Goal: Task Accomplishment & Management: Complete application form

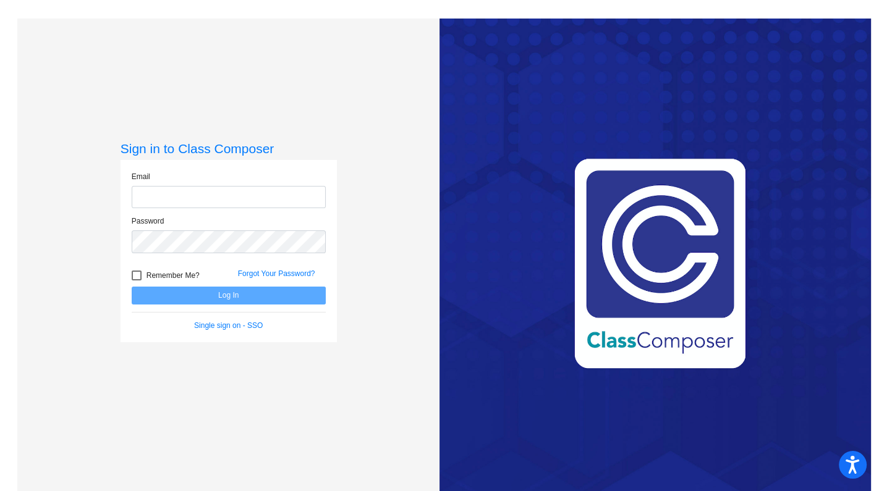
type input "[EMAIL_ADDRESS][DOMAIN_NAME]"
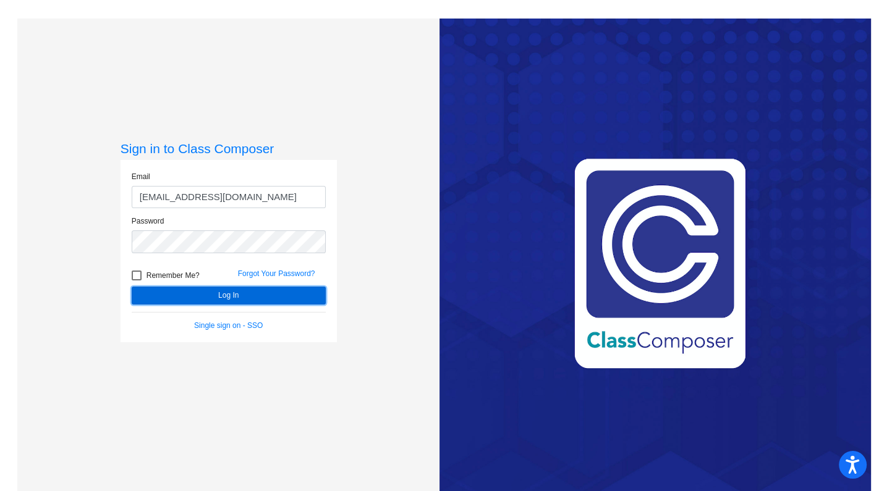
click at [217, 292] on button "Log In" at bounding box center [229, 296] width 194 height 18
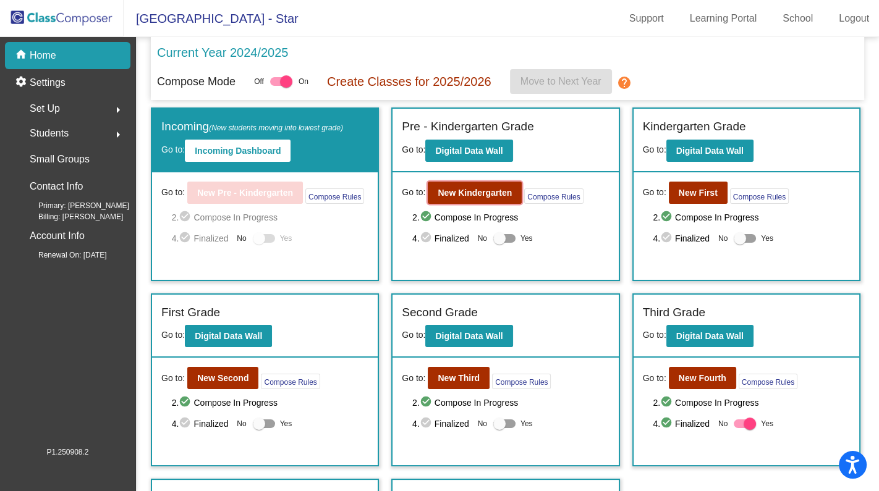
click at [482, 192] on b "New Kindergarten" at bounding box center [474, 193] width 74 height 10
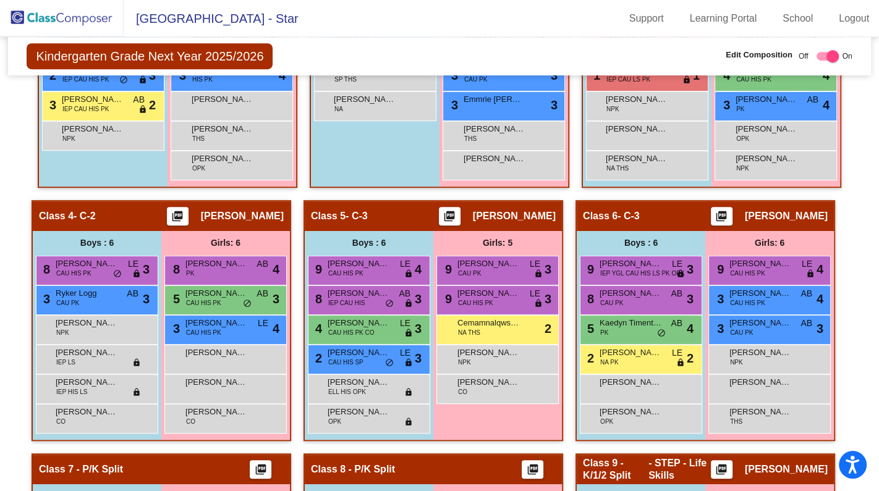
scroll to position [673, 0]
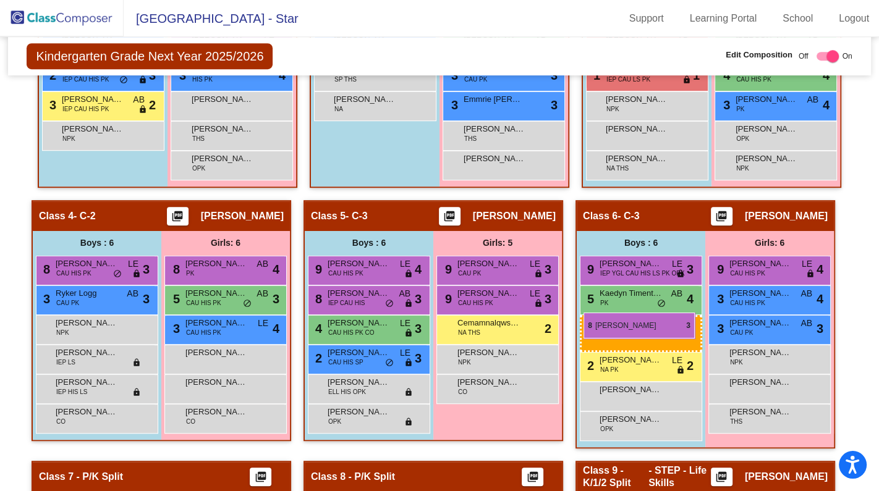
drag, startPoint x: 665, startPoint y: 285, endPoint x: 583, endPoint y: 313, distance: 86.0
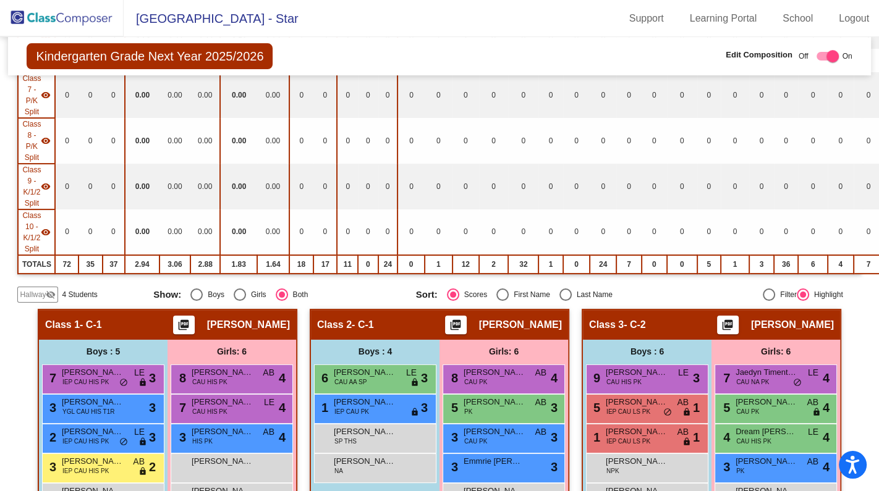
scroll to position [337, 0]
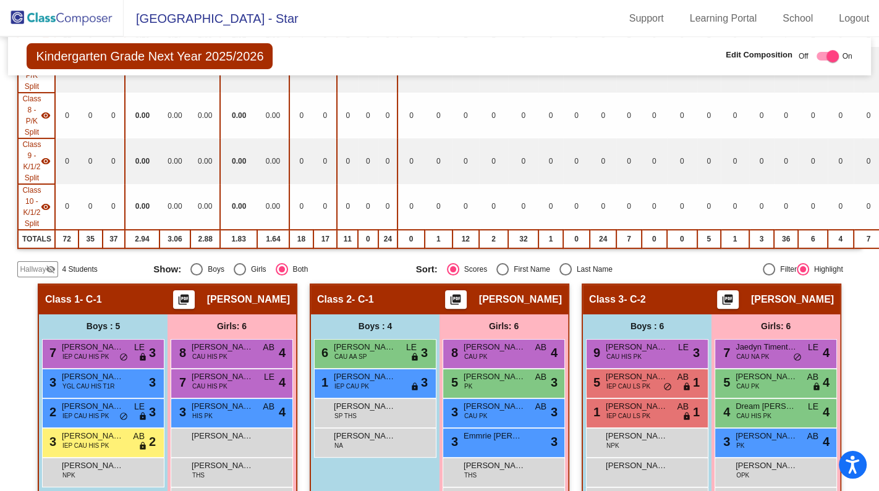
click at [48, 264] on mat-icon "visibility_off" at bounding box center [51, 269] width 10 height 10
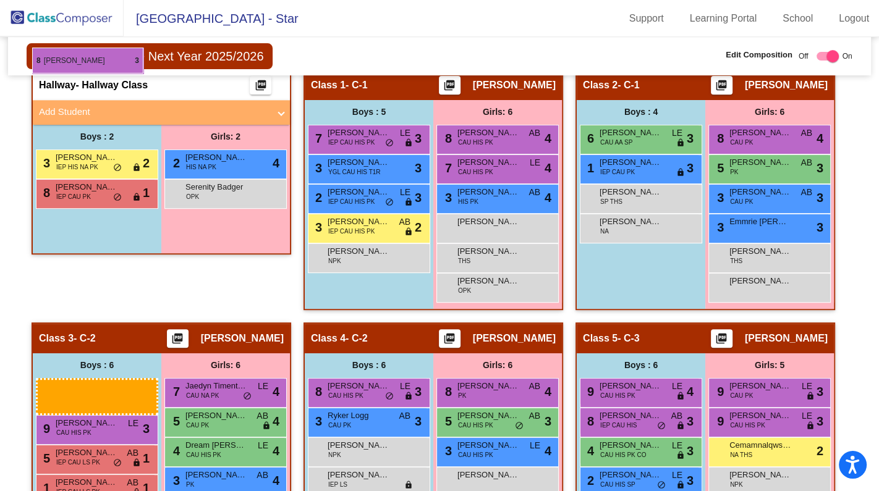
scroll to position [531, 0]
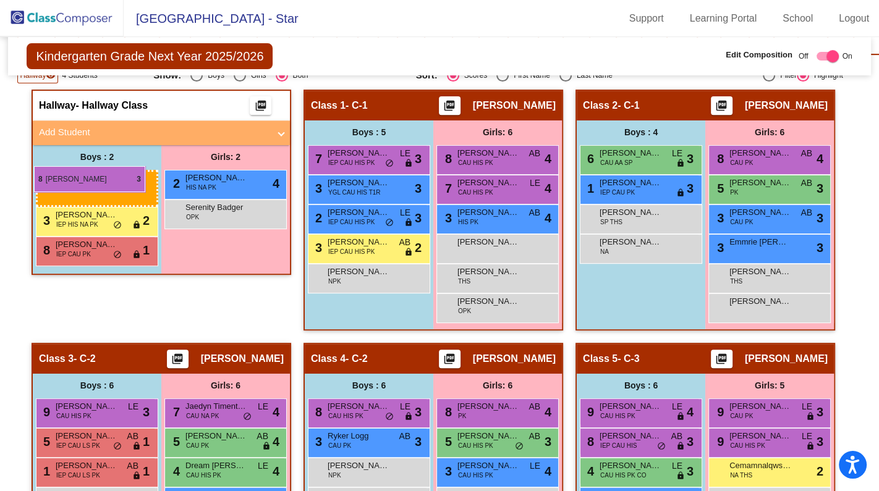
drag, startPoint x: 101, startPoint y: 265, endPoint x: 34, endPoint y: 166, distance: 119.6
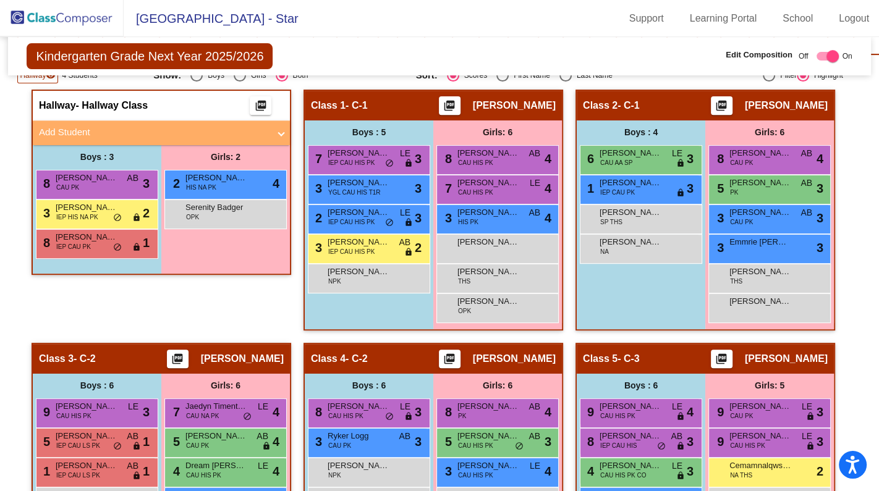
click at [62, 125] on mat-panel-title "Add Student" at bounding box center [154, 132] width 230 height 14
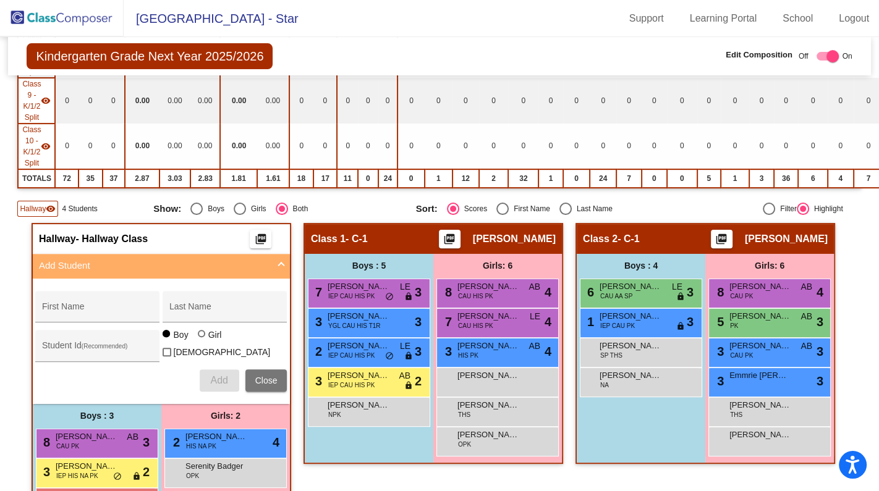
scroll to position [393, 0]
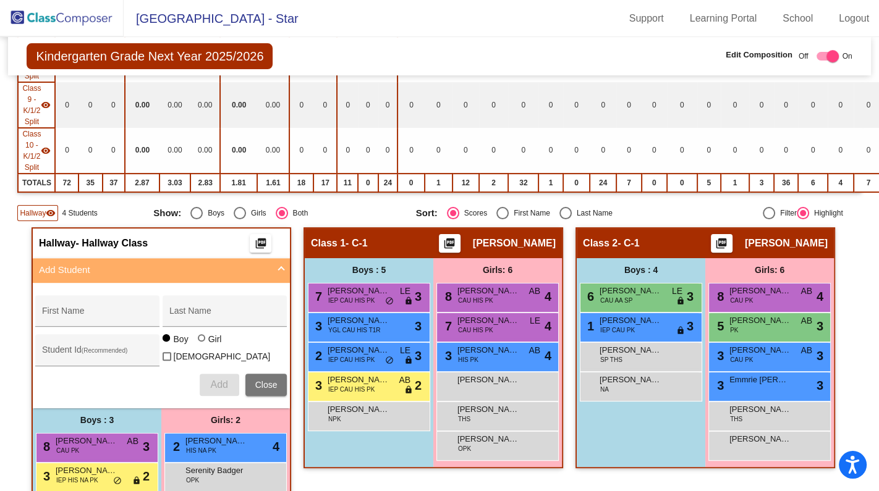
click at [90, 311] on input "First Name" at bounding box center [97, 316] width 111 height 10
type input "Selene"
type input "[PERSON_NAME]"
click at [198, 339] on div at bounding box center [201, 337] width 7 height 7
click at [202, 344] on input "Girl" at bounding box center [202, 344] width 1 height 1
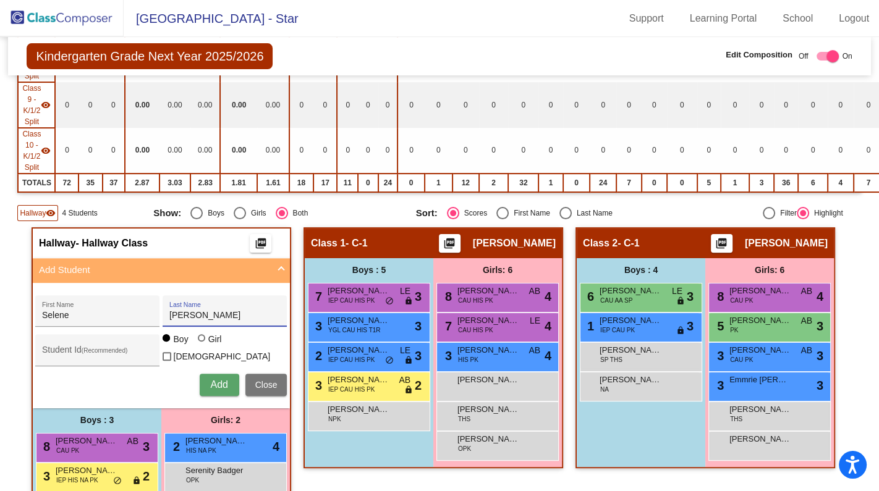
radio input "true"
click at [206, 374] on button "Add" at bounding box center [220, 385] width 40 height 22
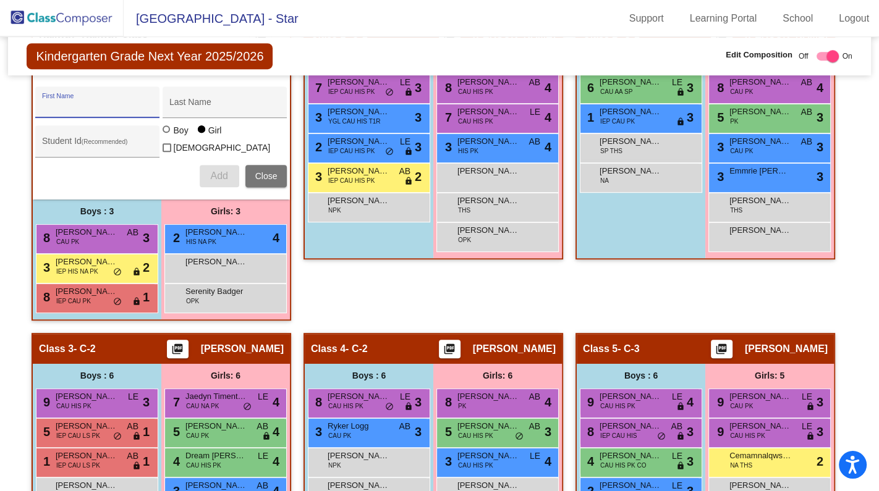
scroll to position [617, 0]
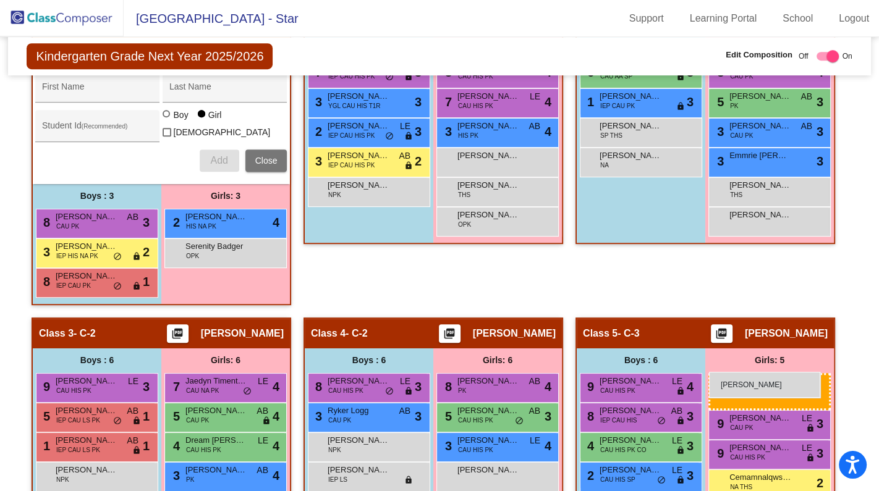
drag, startPoint x: 225, startPoint y: 243, endPoint x: 709, endPoint y: 372, distance: 499.9
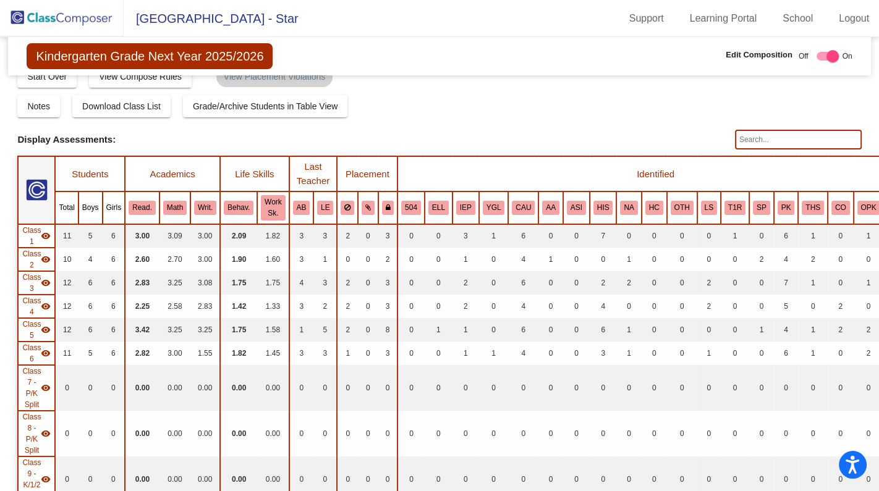
scroll to position [0, 0]
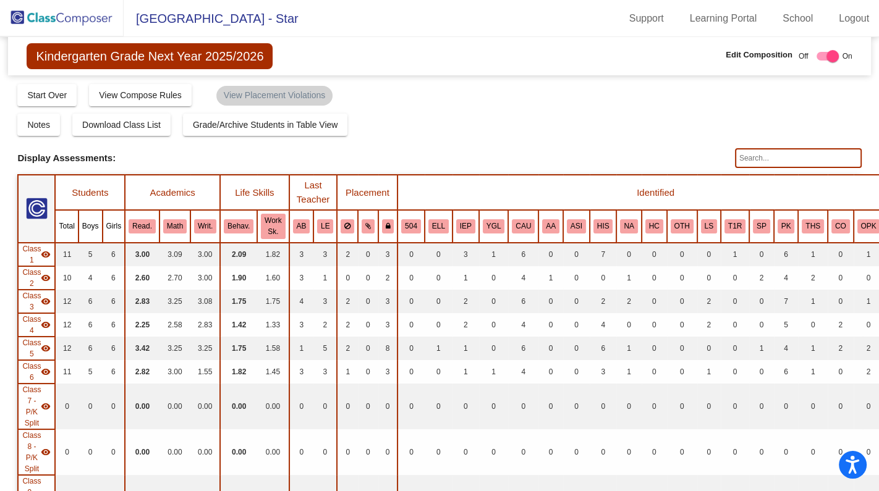
click at [104, 19] on img at bounding box center [62, 18] width 124 height 36
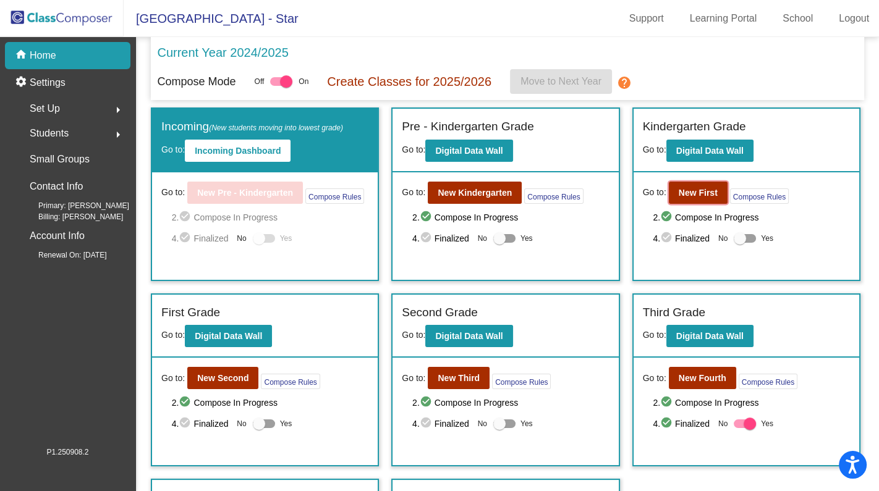
click at [701, 190] on b "New First" at bounding box center [697, 193] width 39 height 10
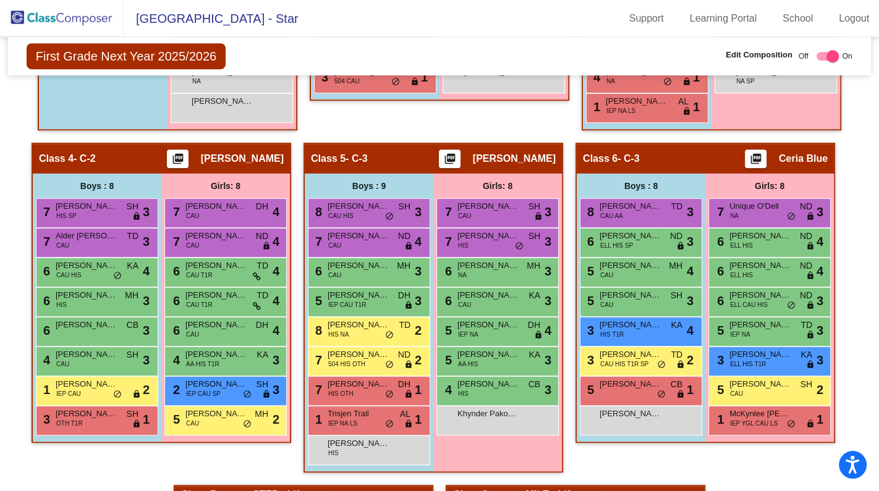
scroll to position [730, 0]
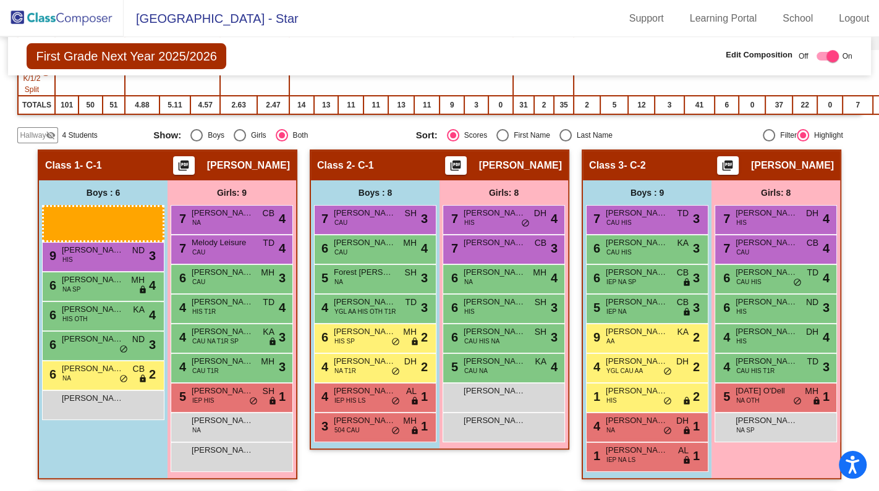
drag, startPoint x: 369, startPoint y: 363, endPoint x: 403, endPoint y: 502, distance: 143.8
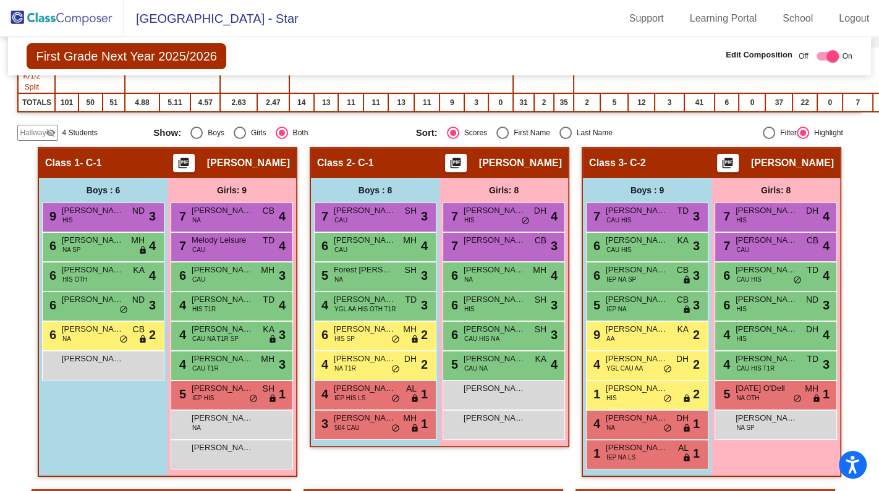
click at [43, 127] on span "Hallway" at bounding box center [33, 132] width 26 height 11
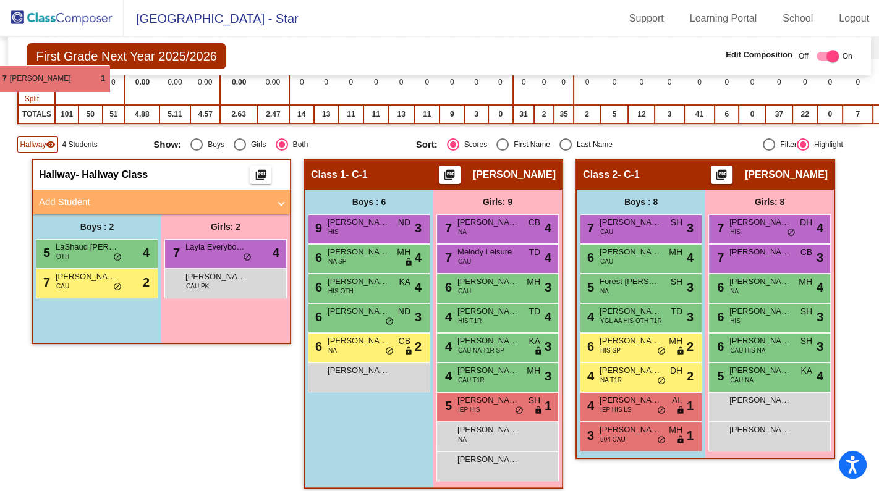
scroll to position [353, 0]
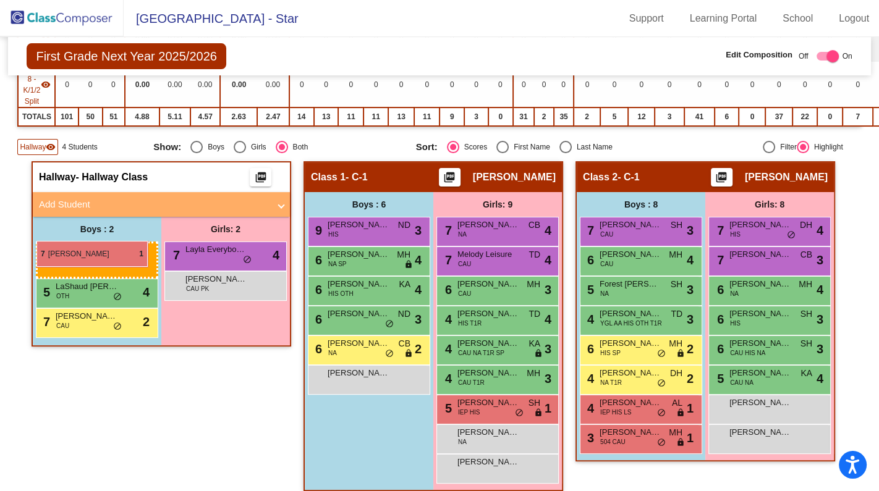
drag, startPoint x: 630, startPoint y: 449, endPoint x: 36, endPoint y: 241, distance: 628.4
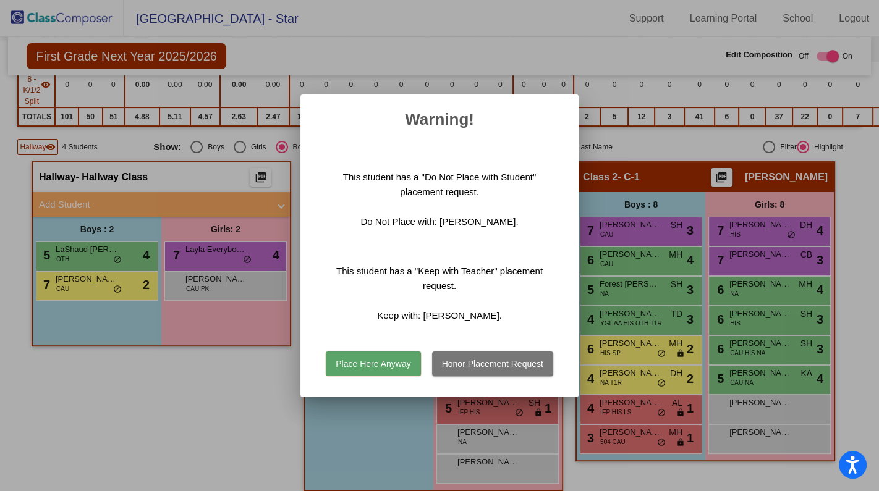
click at [385, 357] on button "Place Here Anyway" at bounding box center [373, 364] width 95 height 25
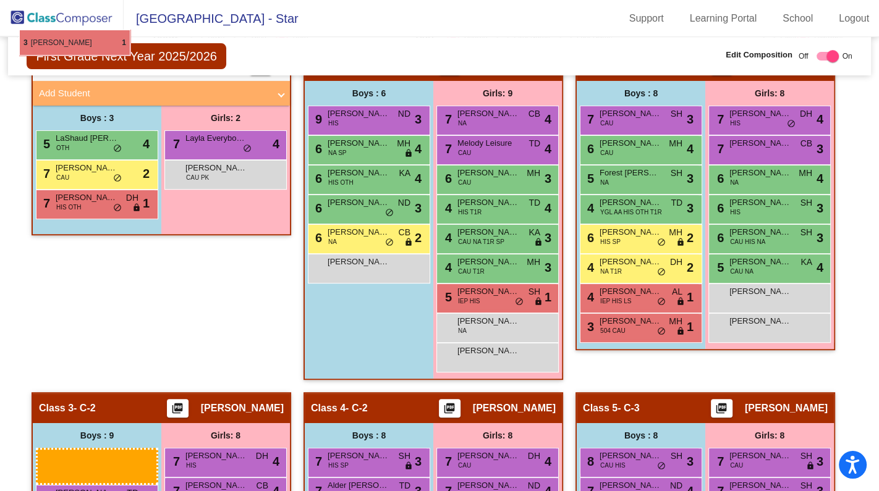
scroll to position [439, 0]
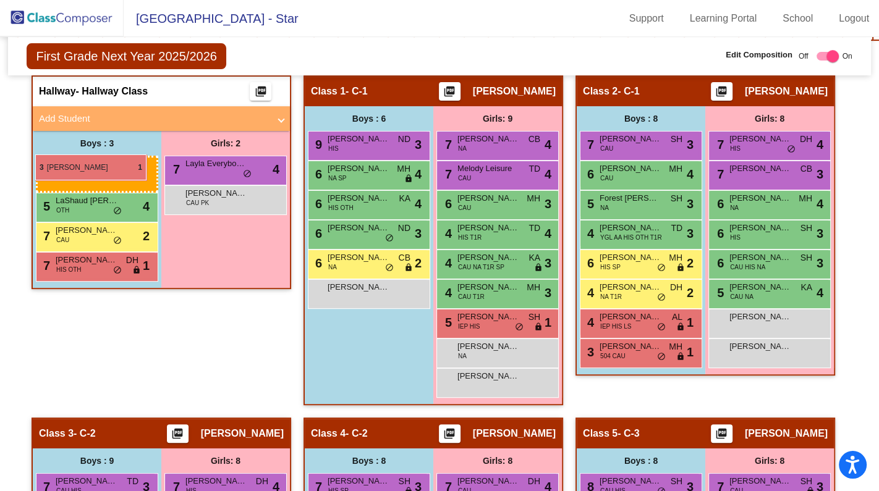
drag, startPoint x: 368, startPoint y: 384, endPoint x: 35, endPoint y: 154, distance: 404.2
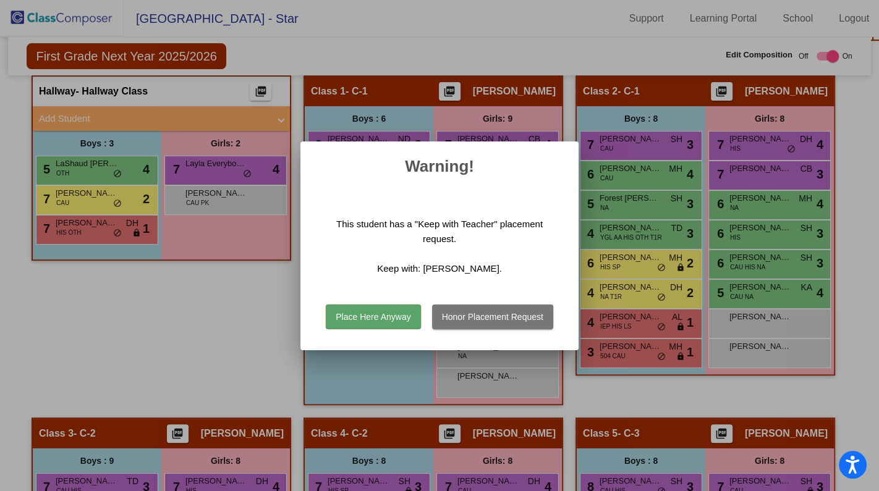
click at [401, 311] on button "Place Here Anyway" at bounding box center [373, 317] width 95 height 25
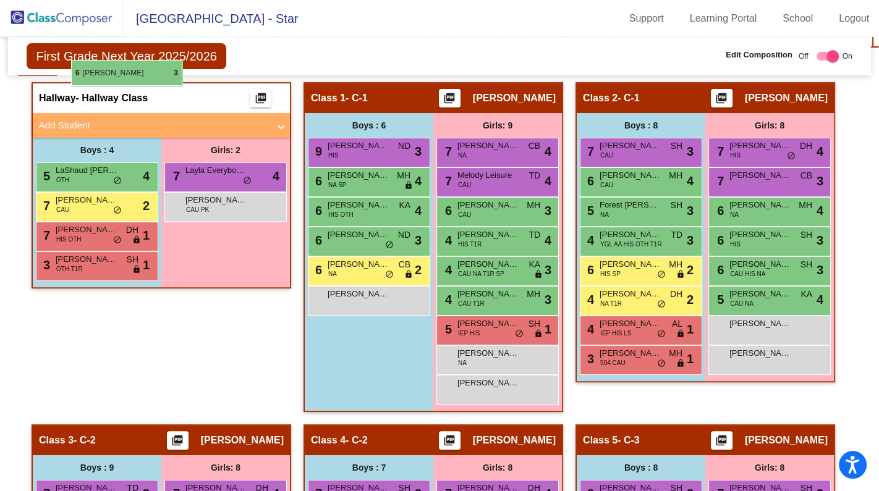
scroll to position [422, 0]
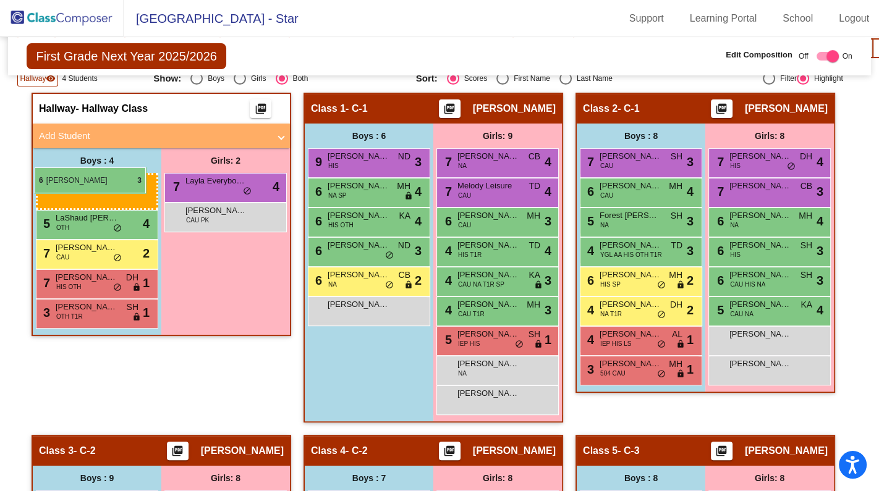
drag, startPoint x: 359, startPoint y: 316, endPoint x: 35, endPoint y: 167, distance: 356.9
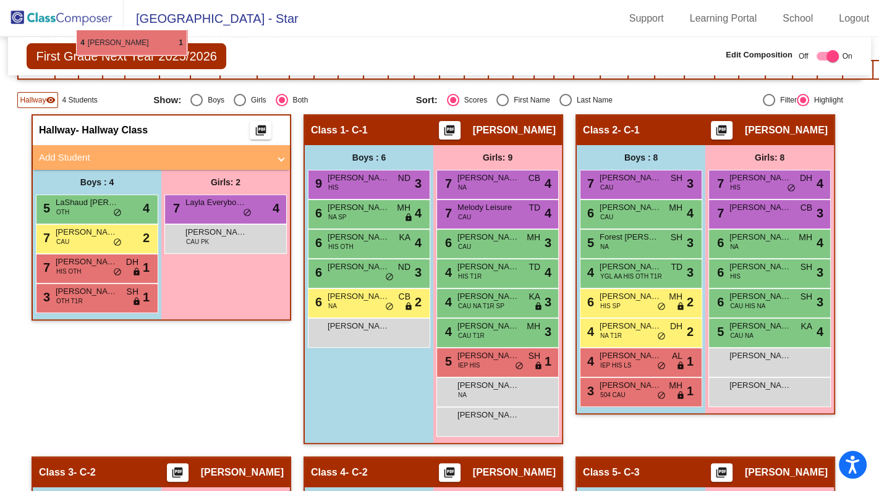
scroll to position [377, 0]
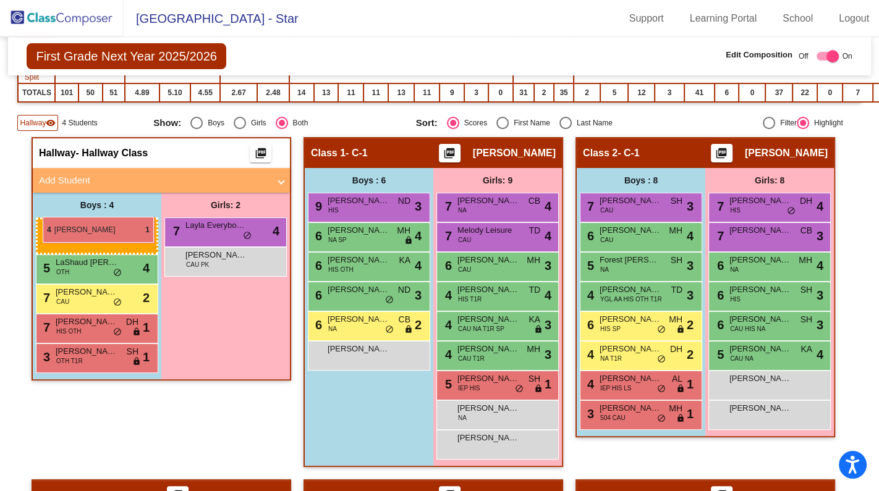
drag, startPoint x: 77, startPoint y: 389, endPoint x: 43, endPoint y: 217, distance: 175.1
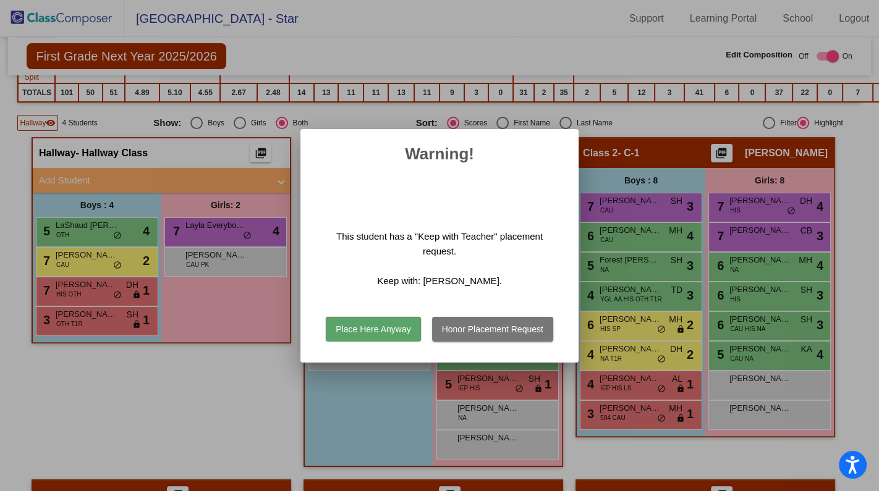
drag, startPoint x: 375, startPoint y: 326, endPoint x: 423, endPoint y: 340, distance: 49.6
click at [375, 326] on button "Place Here Anyway" at bounding box center [373, 329] width 95 height 25
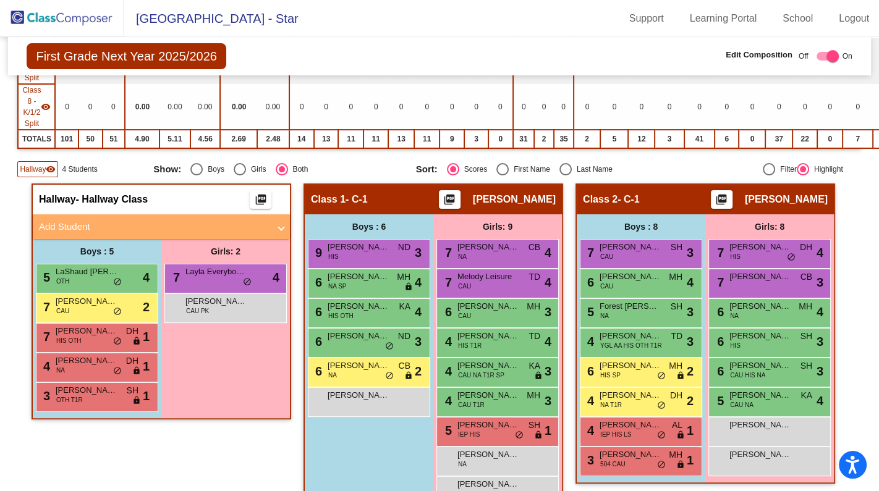
scroll to position [321, 0]
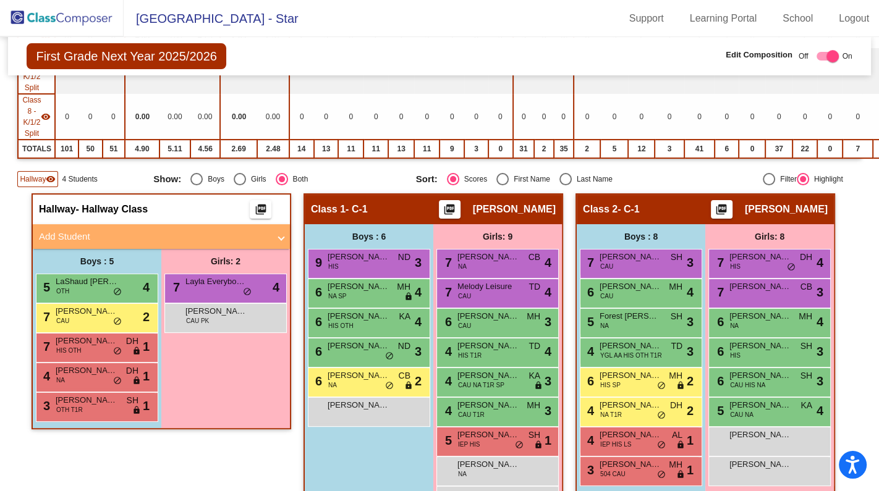
click at [59, 230] on mat-panel-title "Add Student" at bounding box center [154, 237] width 230 height 14
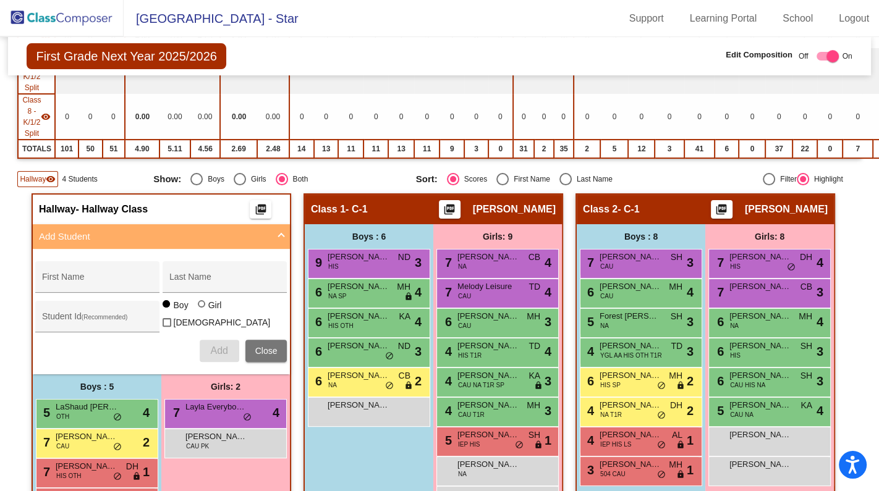
click at [97, 270] on div "First Name" at bounding box center [97, 280] width 111 height 25
type input "[PERSON_NAME]"
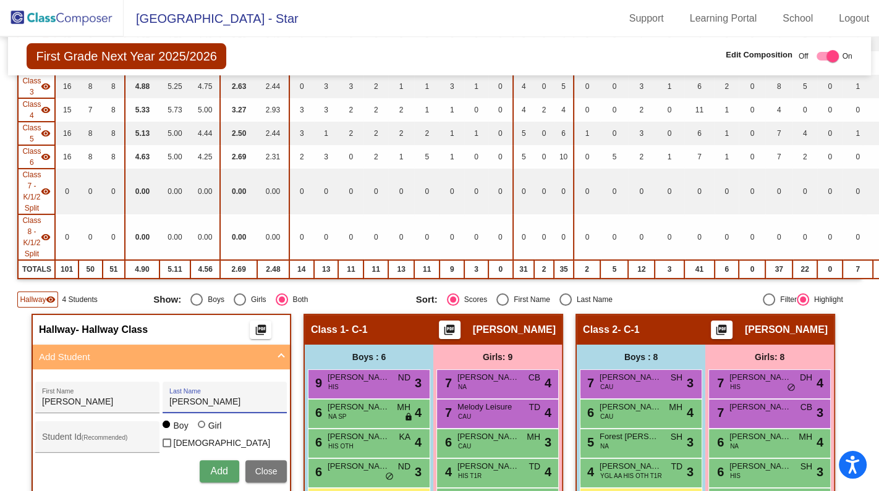
scroll to position [224, 0]
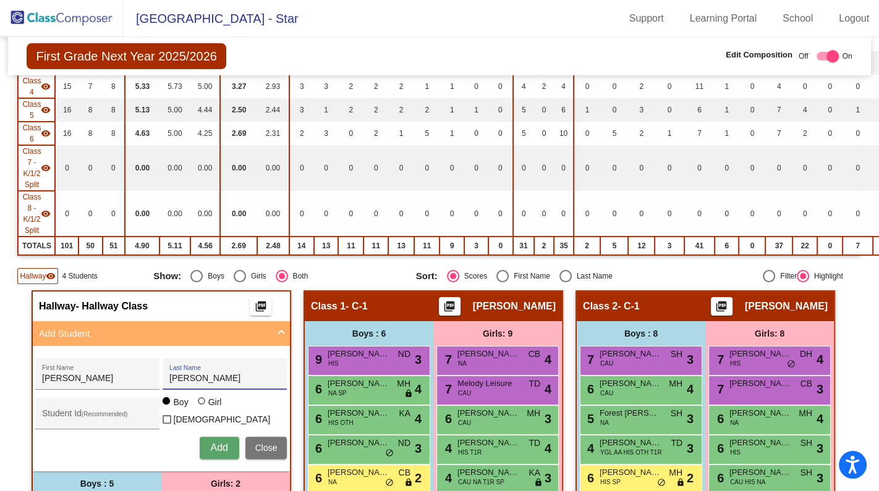
type input "[PERSON_NAME]"
click at [215, 442] on span "Add" at bounding box center [218, 447] width 17 height 11
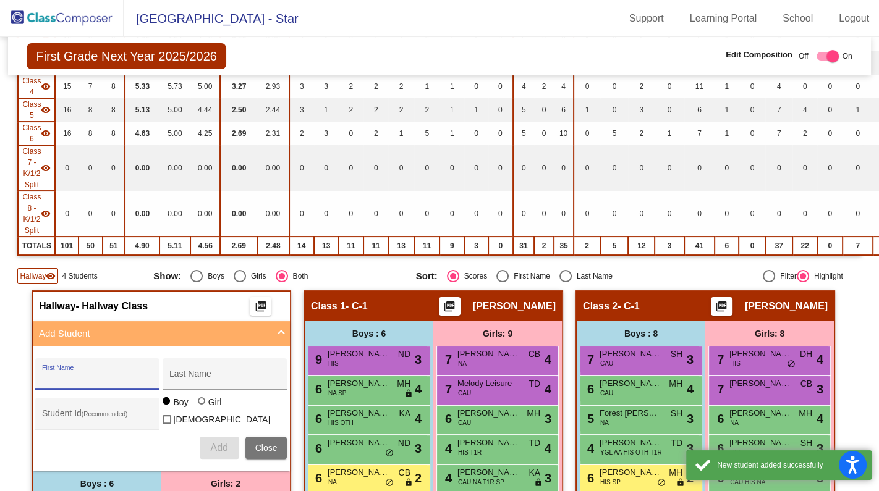
click at [77, 374] on input "First Name" at bounding box center [97, 379] width 111 height 10
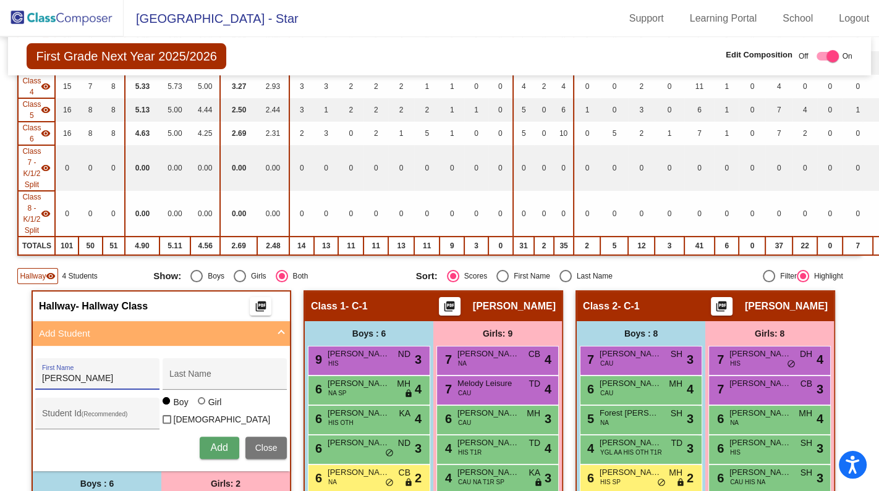
type input "[PERSON_NAME]"
click at [213, 442] on span "Add" at bounding box center [218, 447] width 17 height 11
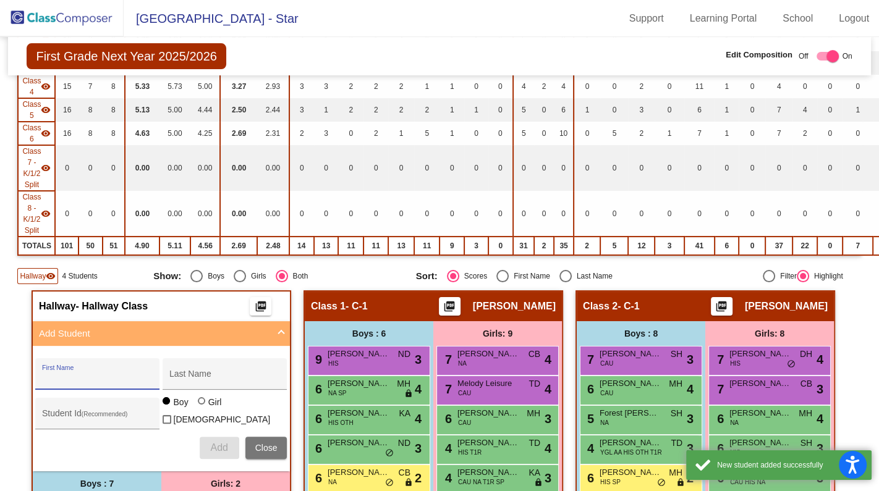
click at [62, 374] on input "First Name" at bounding box center [97, 379] width 111 height 10
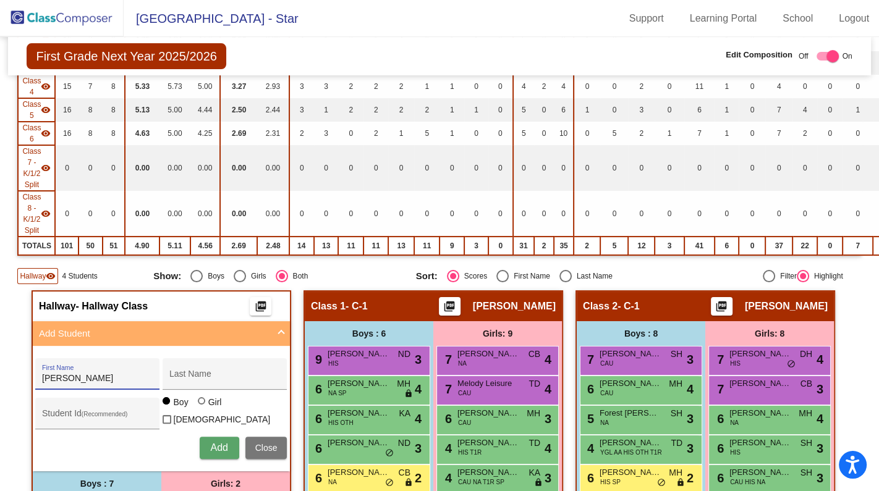
type input "[PERSON_NAME]"
type input "Best III"
click at [217, 437] on button "Add" at bounding box center [220, 448] width 40 height 22
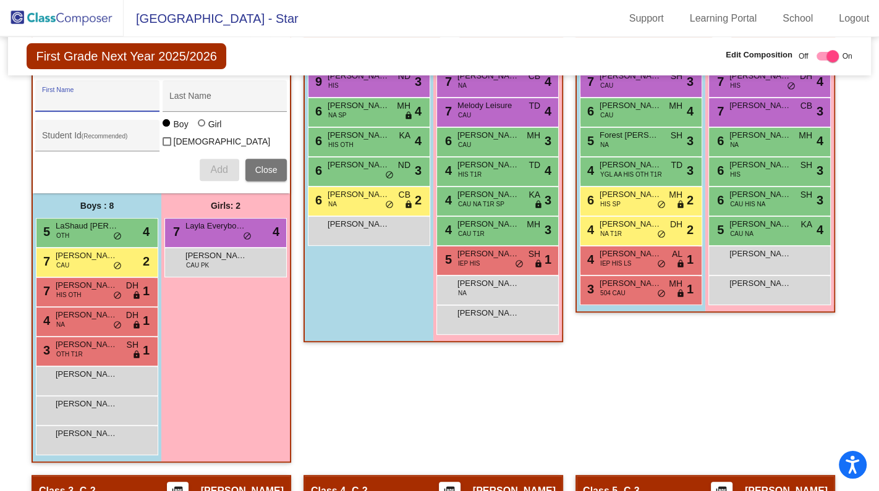
scroll to position [562, 0]
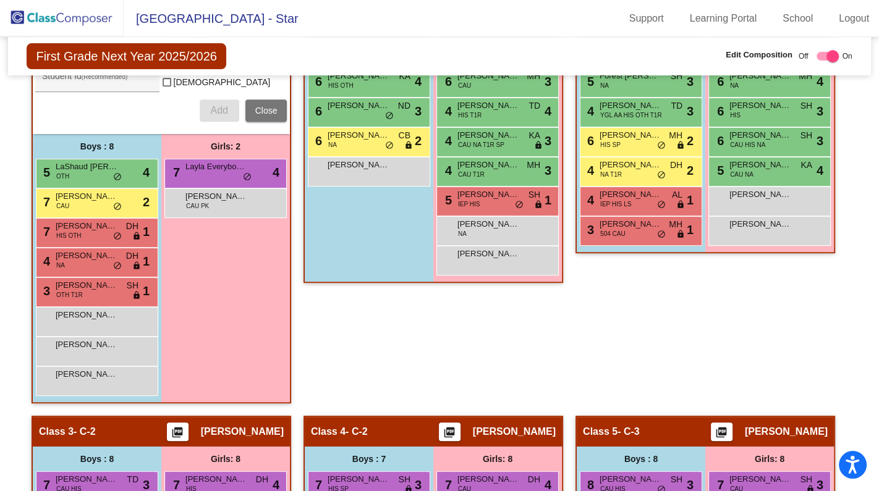
click at [102, 344] on div "[PERSON_NAME] III lock do_not_disturb_alt" at bounding box center [95, 349] width 118 height 25
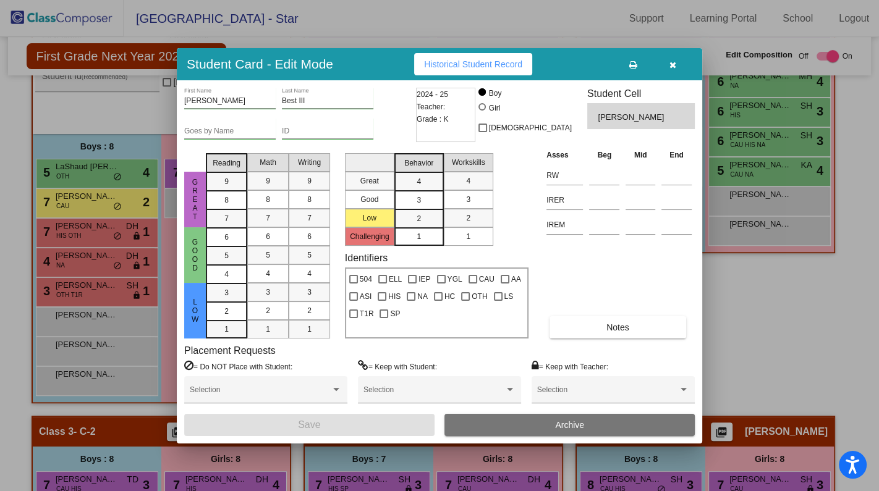
click at [673, 65] on icon "button" at bounding box center [672, 65] width 7 height 9
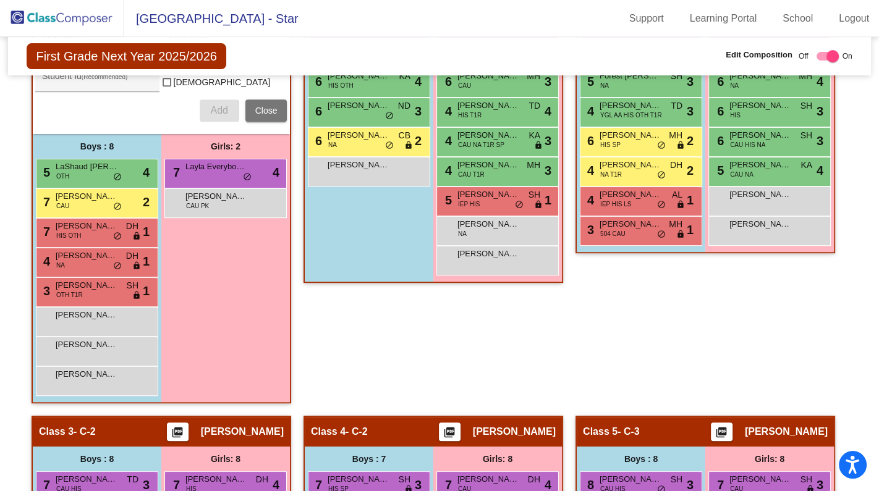
click at [91, 371] on span "[PERSON_NAME]" at bounding box center [87, 374] width 62 height 12
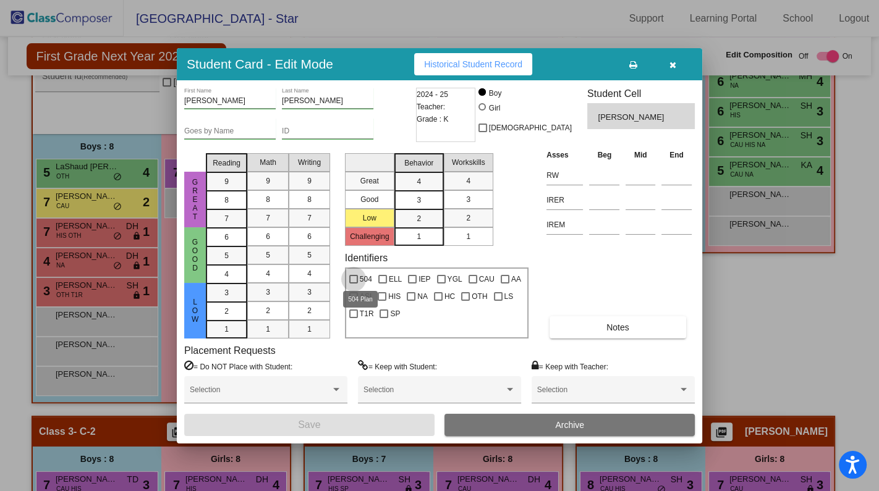
click at [352, 277] on div at bounding box center [353, 279] width 9 height 9
click at [353, 284] on input "504" at bounding box center [353, 284] width 1 height 1
checkbox input "true"
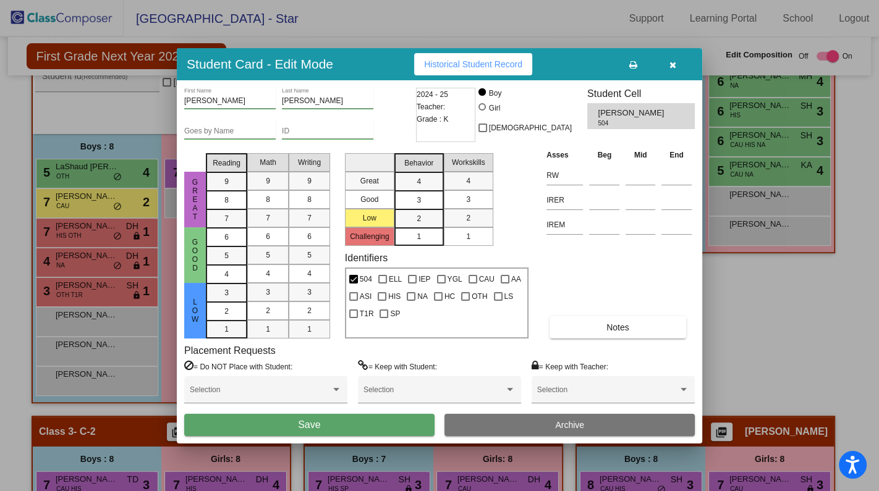
click at [289, 422] on button "Save" at bounding box center [309, 425] width 250 height 22
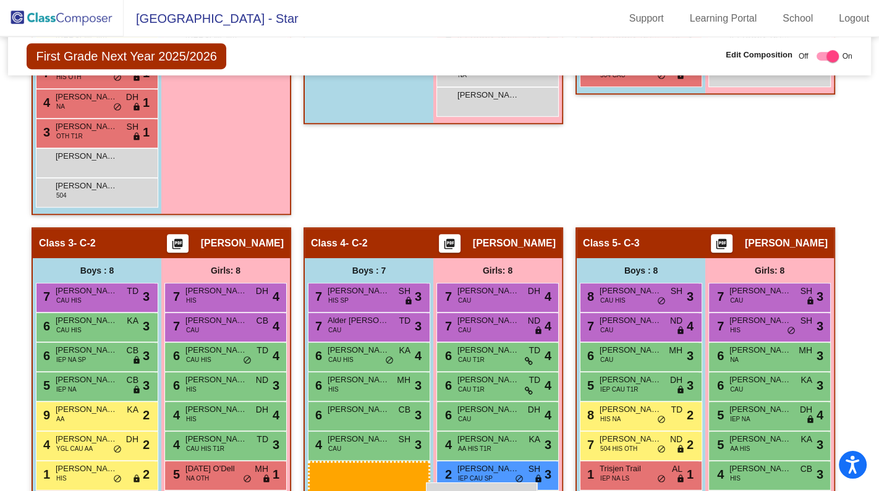
scroll to position [736, 0]
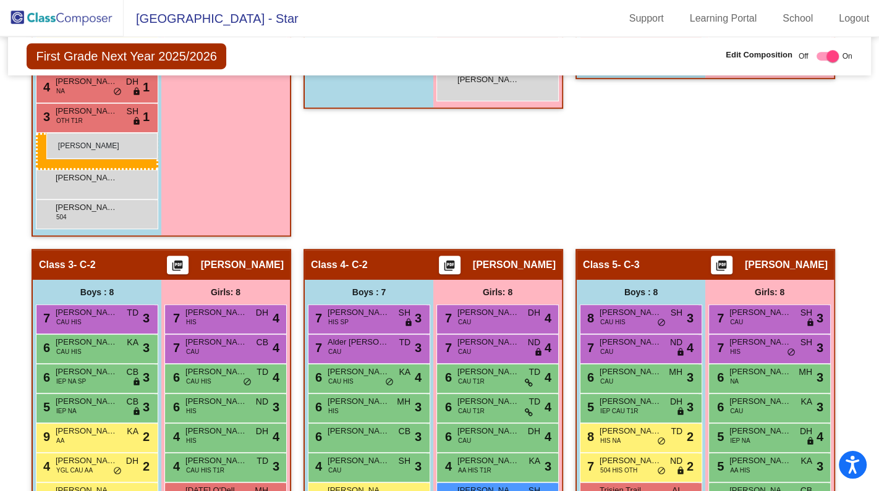
drag, startPoint x: 84, startPoint y: 342, endPoint x: 44, endPoint y: 132, distance: 214.3
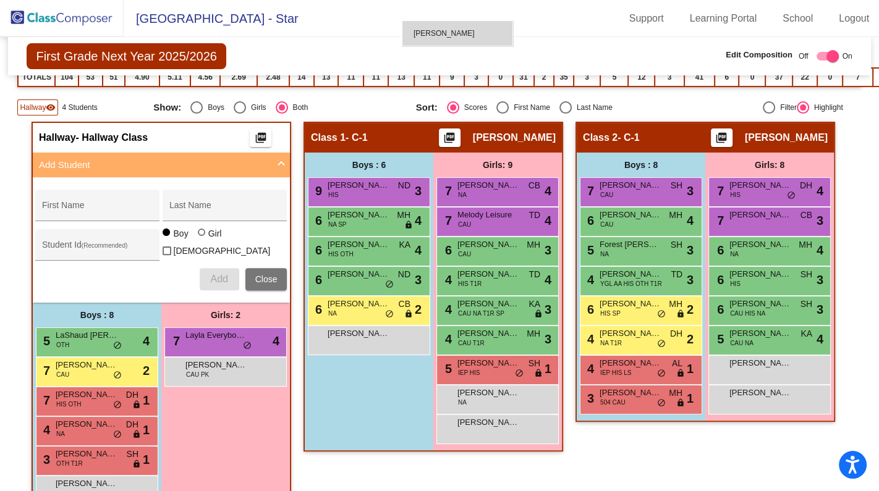
scroll to position [381, 0]
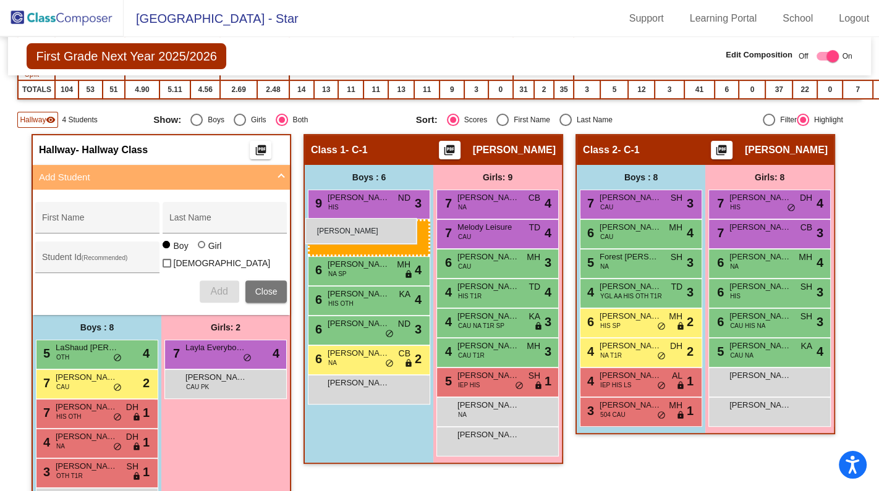
drag, startPoint x: 69, startPoint y: 164, endPoint x: 305, endPoint y: 218, distance: 242.8
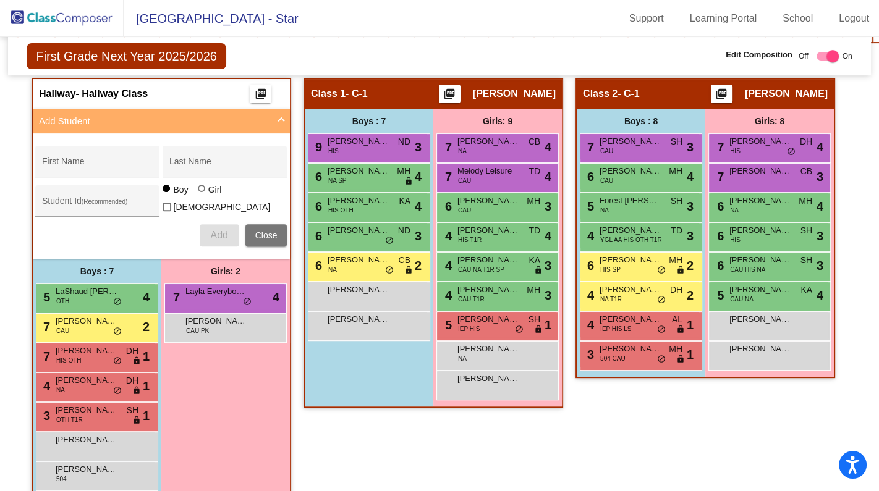
scroll to position [492, 0]
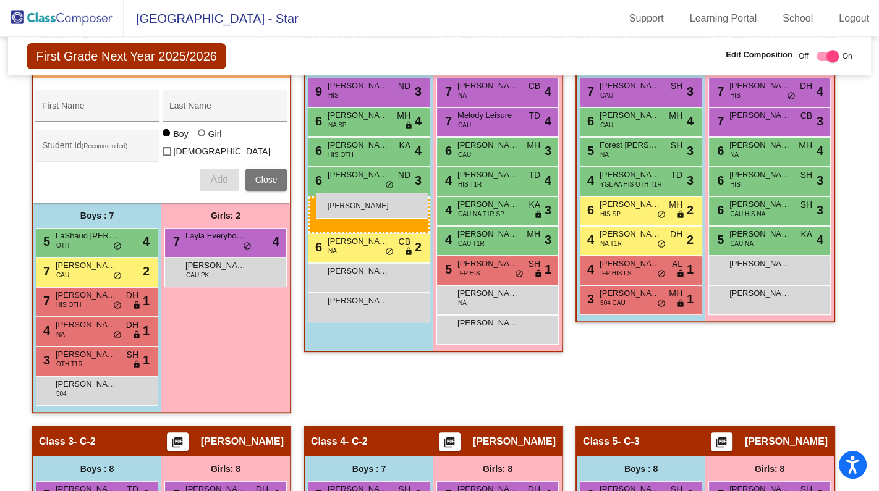
drag, startPoint x: 103, startPoint y: 384, endPoint x: 316, endPoint y: 193, distance: 286.1
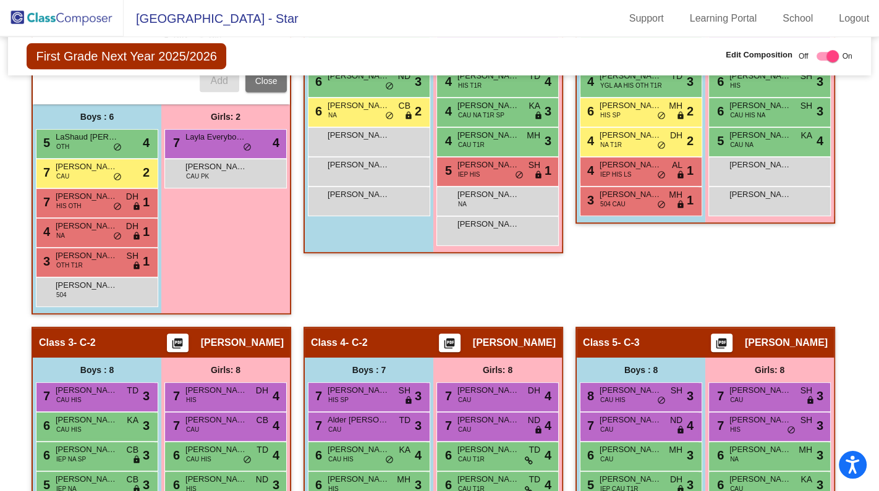
scroll to position [617, 0]
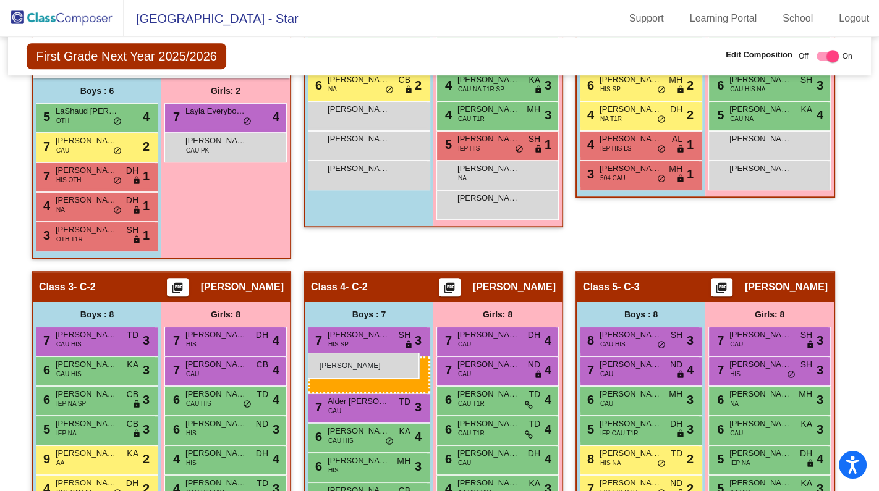
drag, startPoint x: 101, startPoint y: 258, endPoint x: 308, endPoint y: 353, distance: 227.0
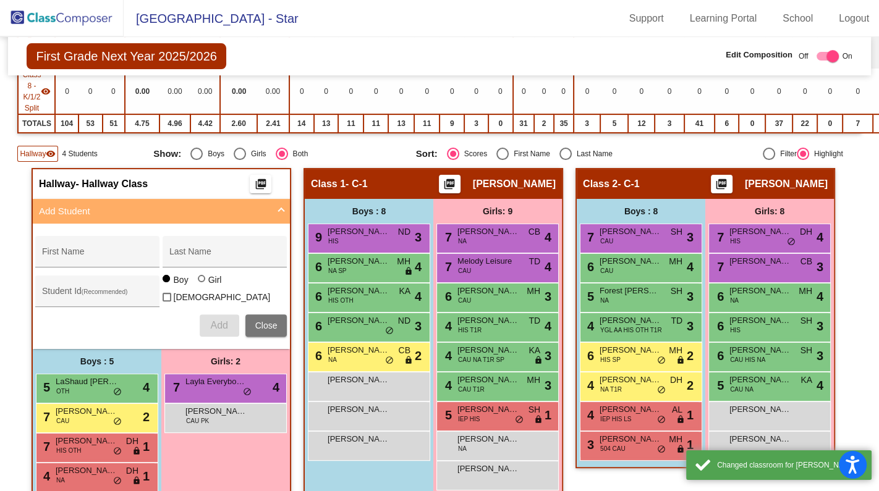
scroll to position [449, 0]
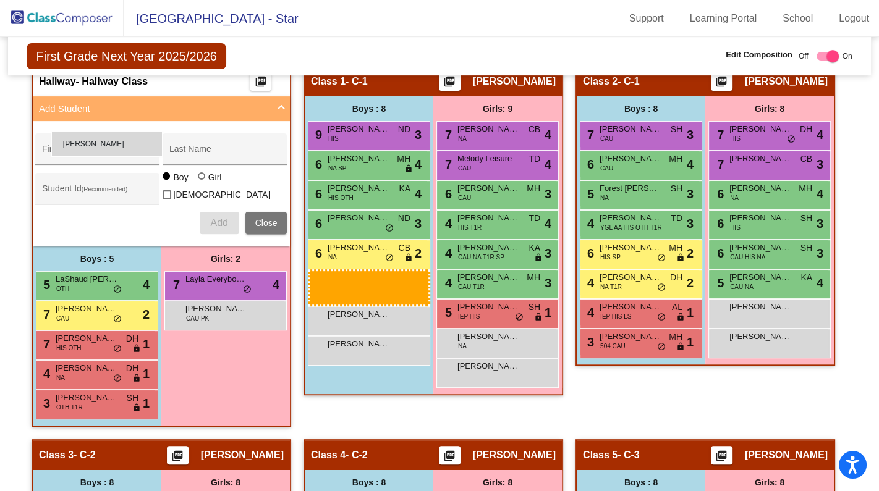
drag, startPoint x: 382, startPoint y: 305, endPoint x: 51, endPoint y: 131, distance: 374.2
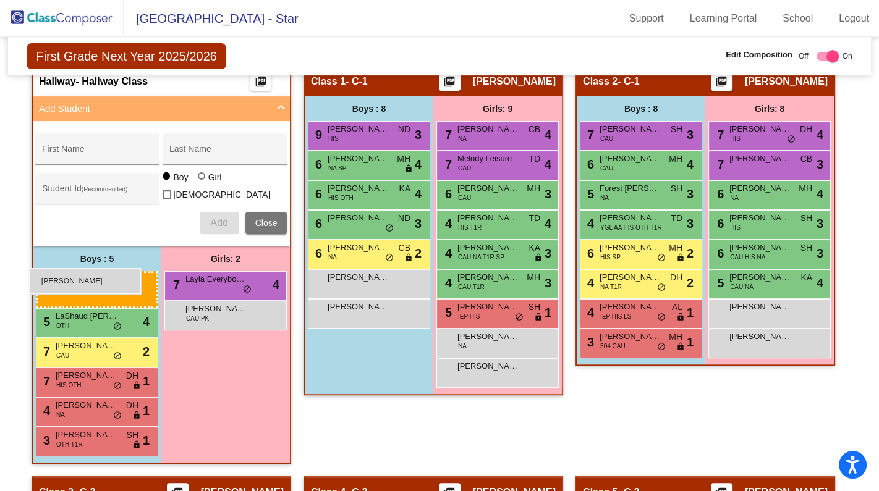
drag, startPoint x: 374, startPoint y: 274, endPoint x: 30, endPoint y: 268, distance: 344.2
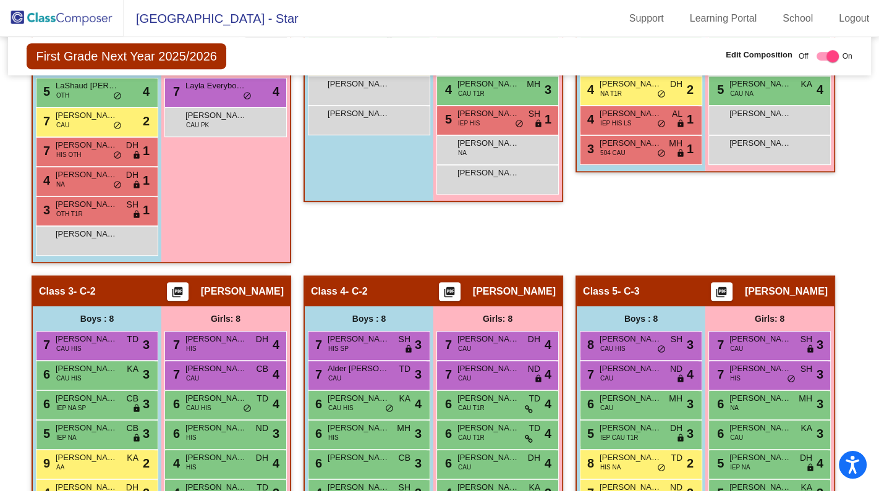
scroll to position [600, 0]
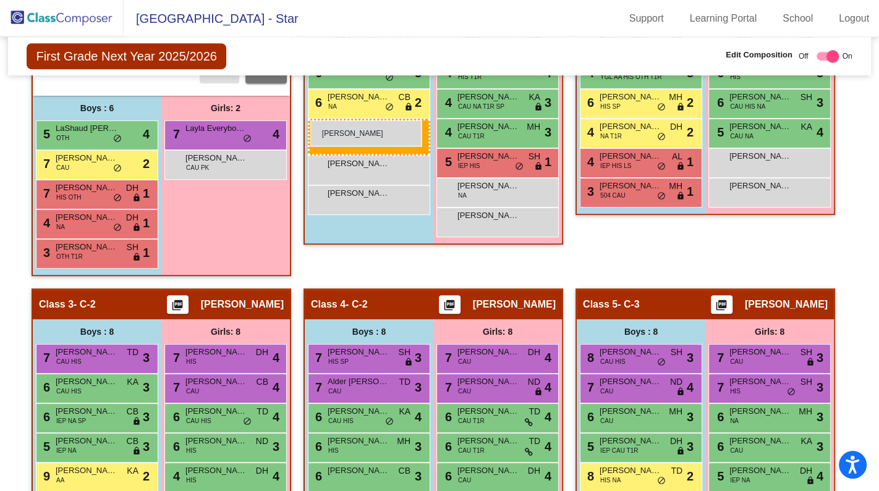
drag, startPoint x: 89, startPoint y: 269, endPoint x: 310, endPoint y: 120, distance: 266.3
